Goal: Information Seeking & Learning: Learn about a topic

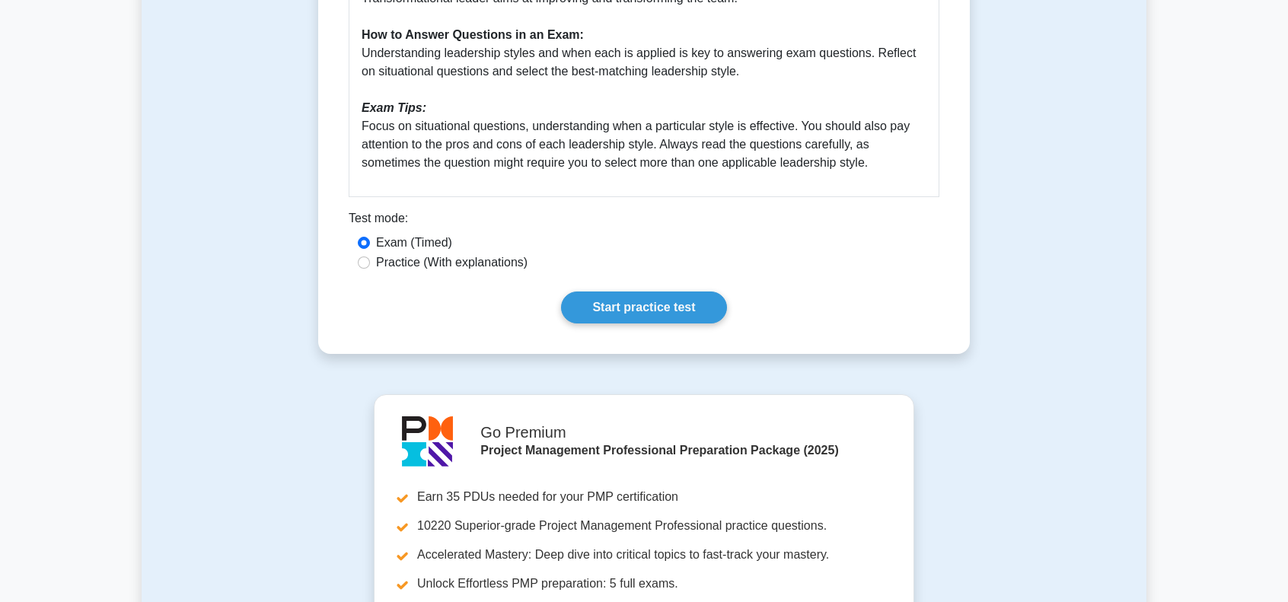
scroll to position [827, 0]
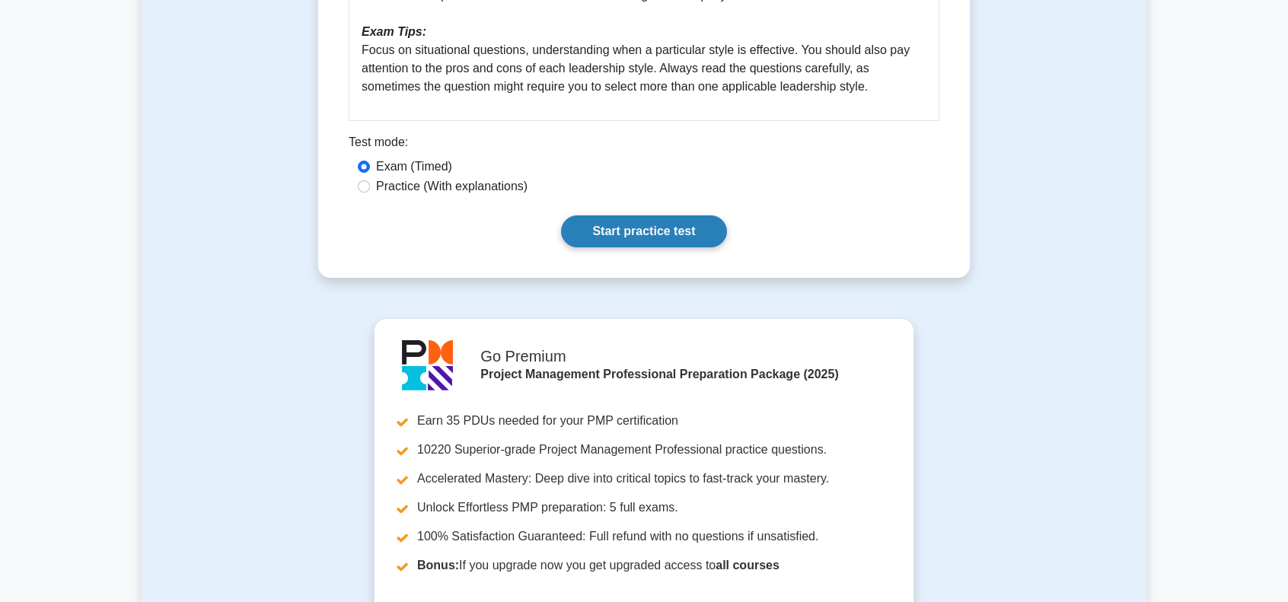
click at [606, 228] on link "Start practice test" at bounding box center [643, 231] width 165 height 32
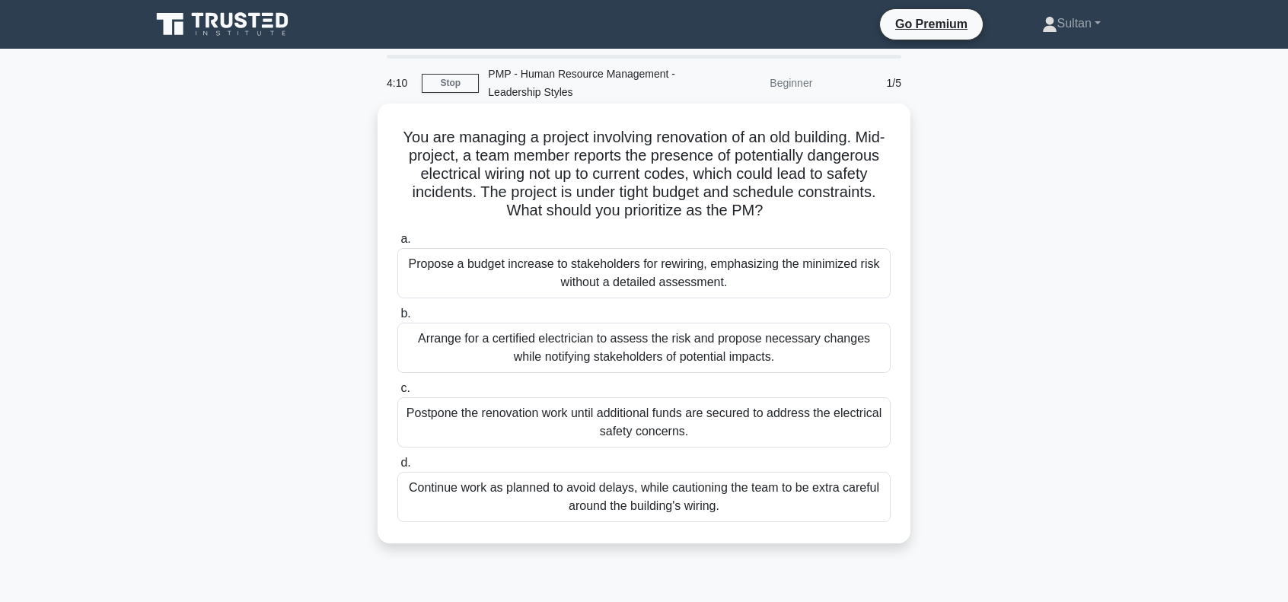
click at [548, 357] on div "Arrange for a certified electrician to assess the risk and propose necessary ch…" at bounding box center [643, 348] width 493 height 50
click at [397, 319] on input "b. Arrange for a certified electrician to assess the risk and propose necessary…" at bounding box center [397, 314] width 0 height 10
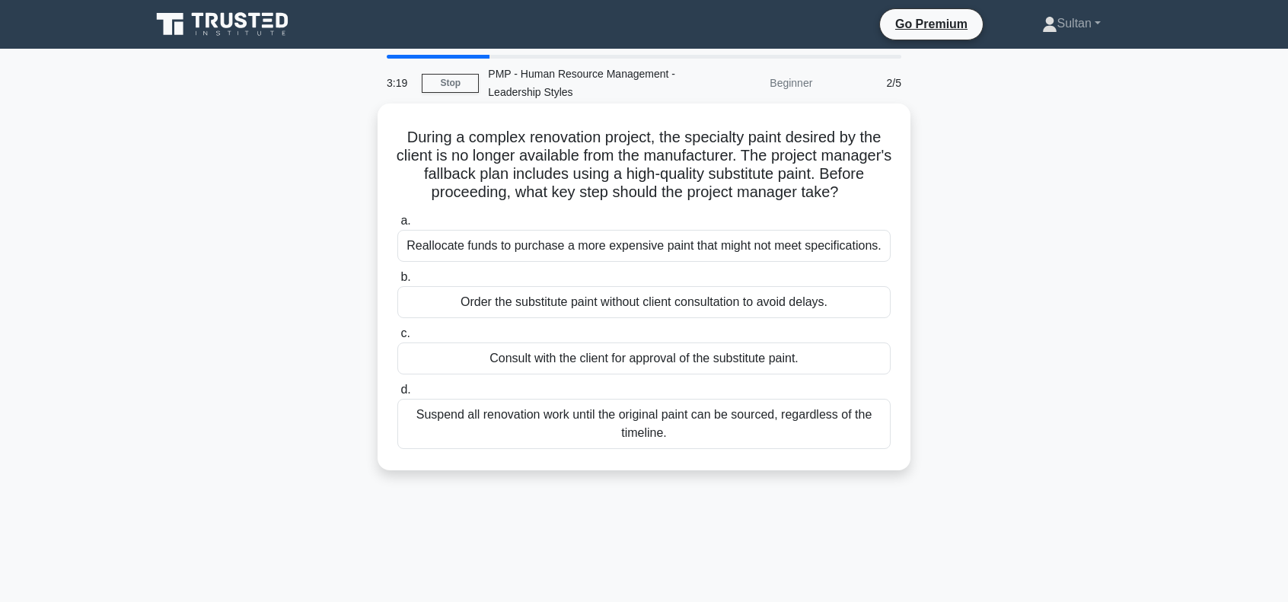
click at [620, 365] on div "Consult with the client for approval of the substitute paint." at bounding box center [643, 358] width 493 height 32
click at [397, 339] on input "c. Consult with the client for approval of the substitute paint." at bounding box center [397, 334] width 0 height 10
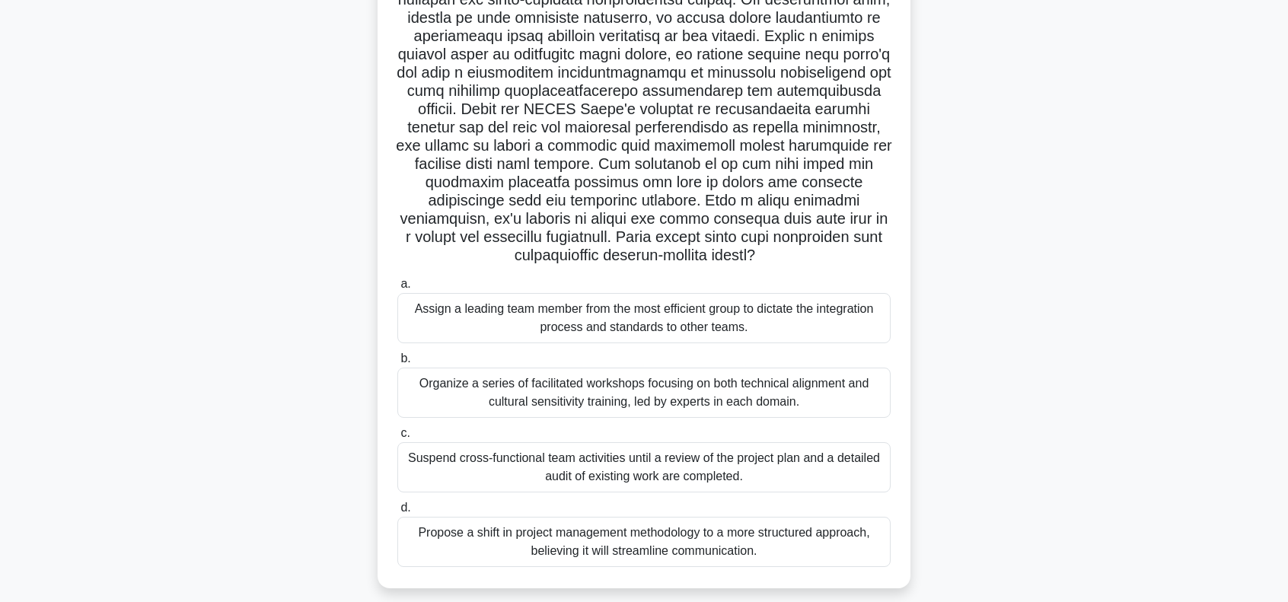
scroll to position [220, 0]
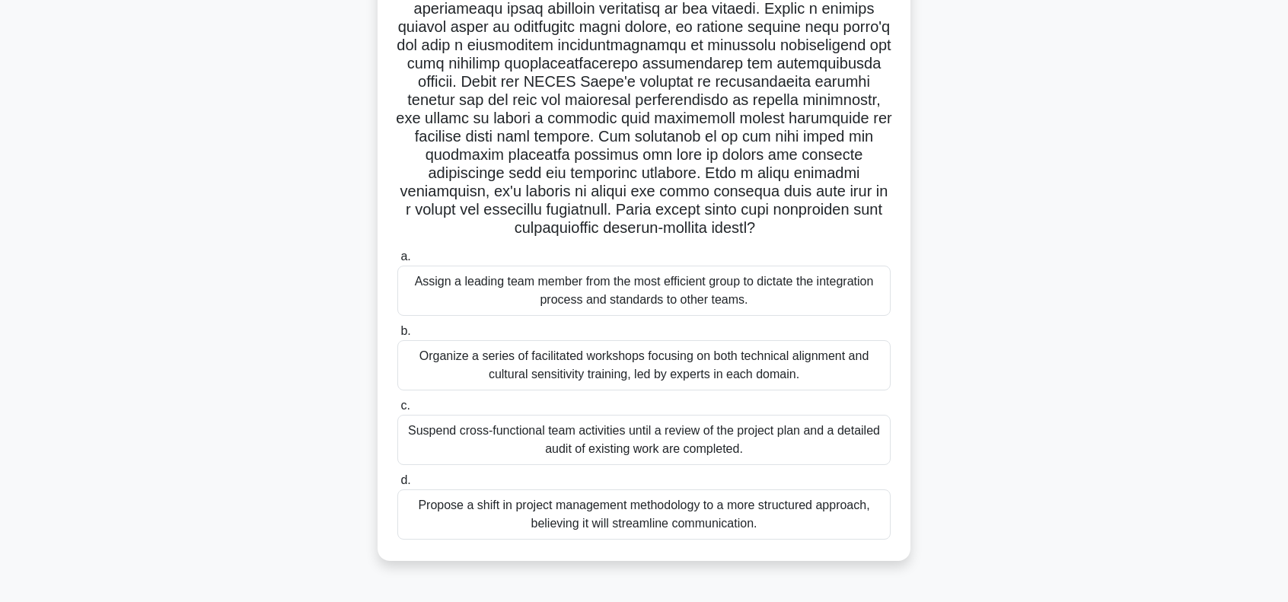
click at [527, 365] on div "Organize a series of facilitated workshops focusing on both technical alignment…" at bounding box center [643, 365] width 493 height 50
click at [397, 336] on input "b. Organize a series of facilitated workshops focusing on both technical alignm…" at bounding box center [397, 332] width 0 height 10
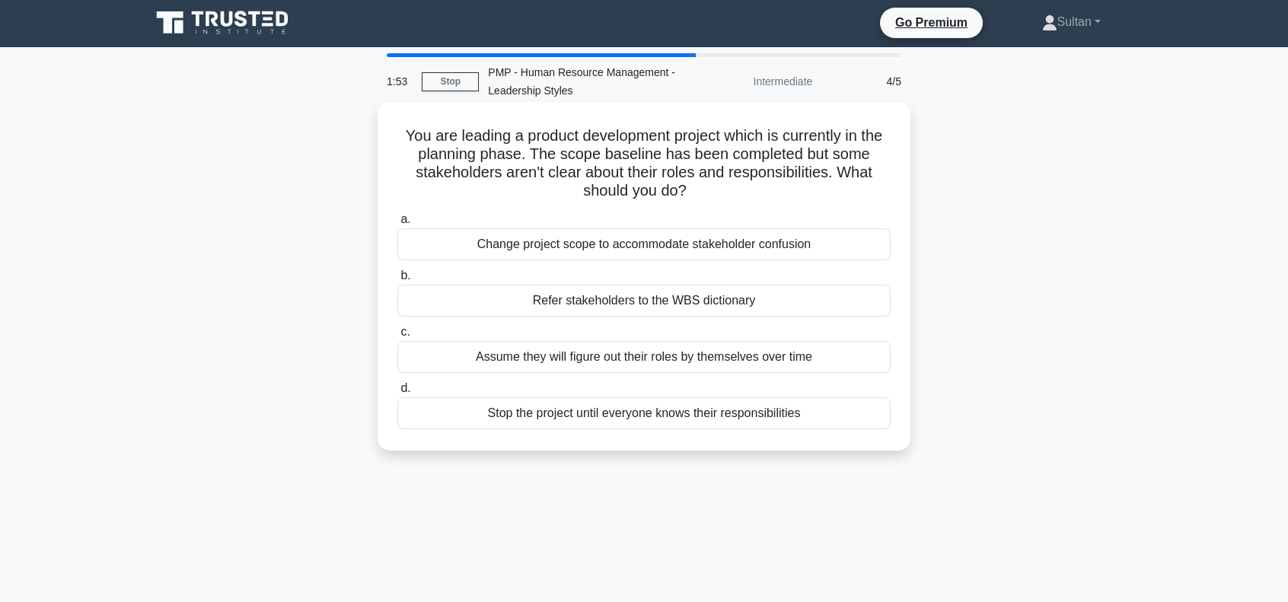
scroll to position [0, 0]
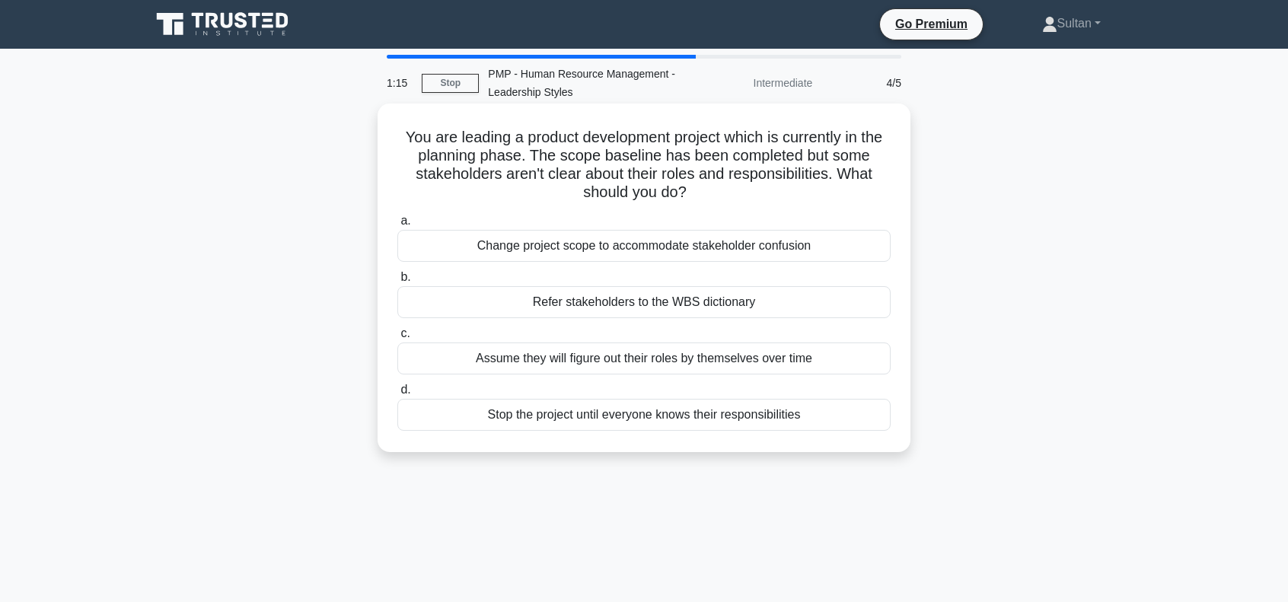
click at [600, 306] on div "Refer stakeholders to the WBS dictionary" at bounding box center [643, 302] width 493 height 32
click at [397, 282] on input "b. Refer stakeholders to the WBS dictionary" at bounding box center [397, 277] width 0 height 10
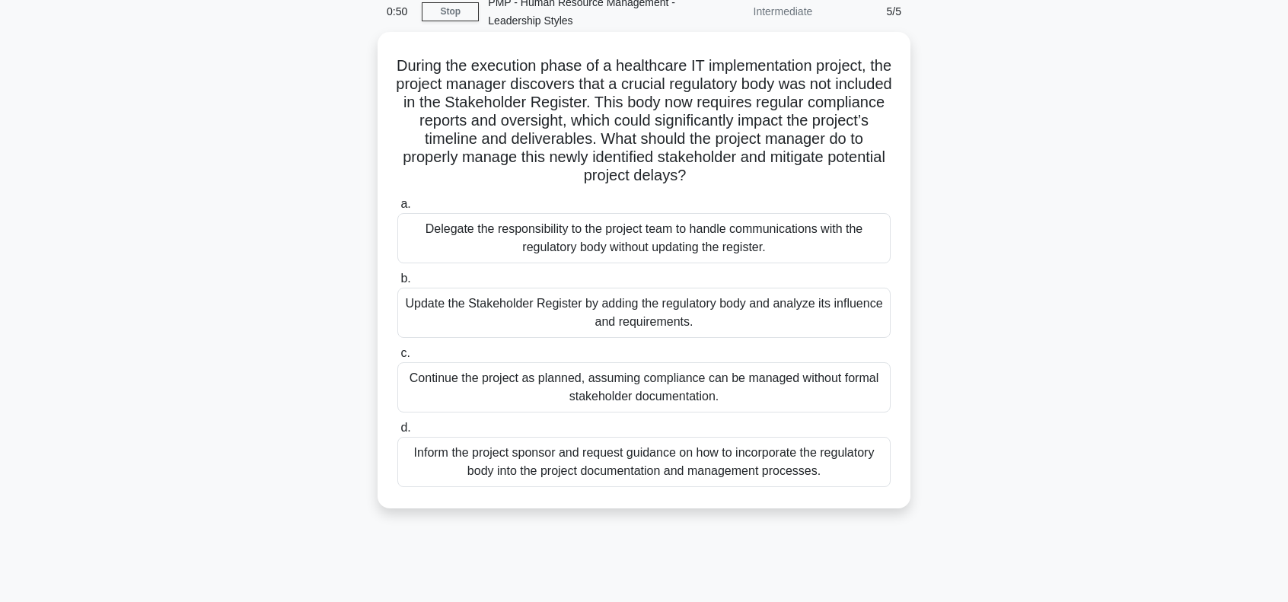
scroll to position [76, 0]
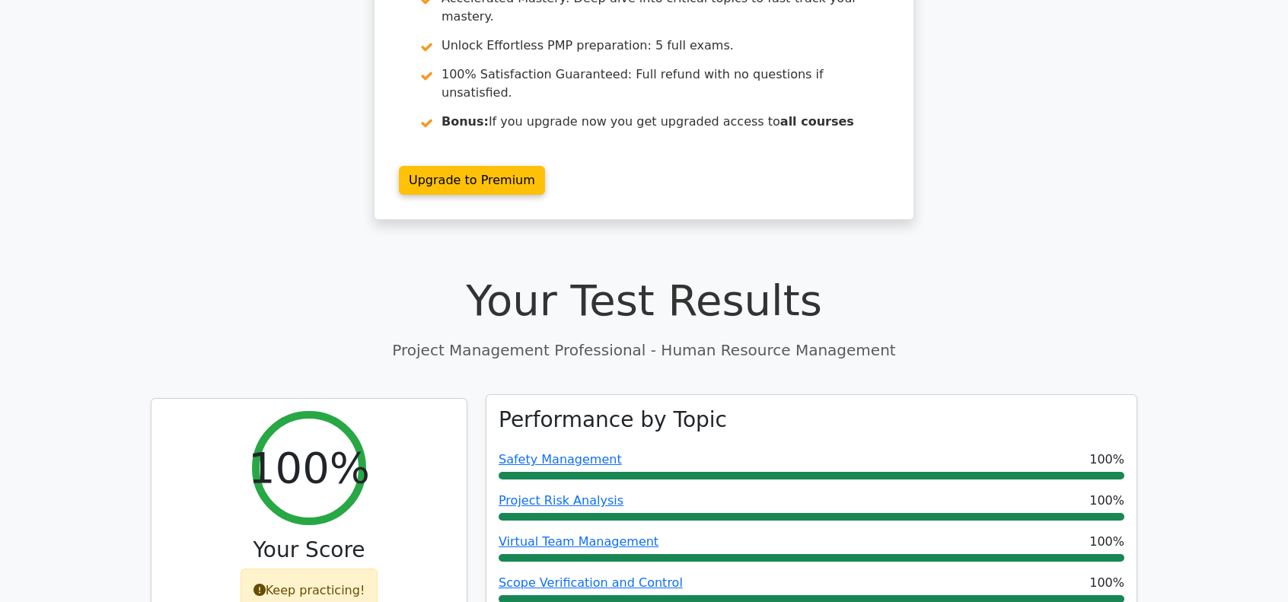
scroll to position [304, 0]
